Goal: Information Seeking & Learning: Learn about a topic

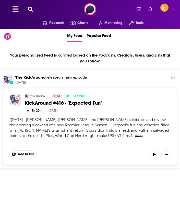
click at [29, 6] on button at bounding box center [30, 9] width 8 height 6
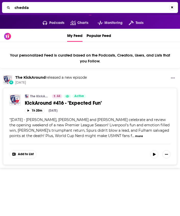
type input "chedd"
type input "TheStreet"
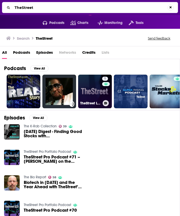
click at [91, 92] on link "5 TheStreet Live" at bounding box center [95, 92] width 34 height 34
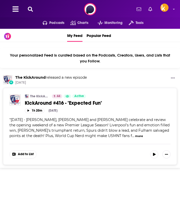
click at [112, 77] on div "The KickAround released a new episode Aug 17th" at bounding box center [90, 80] width 174 height 10
